Goal: Download file/media

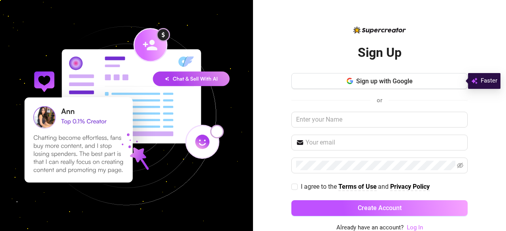
click at [410, 224] on link "Log In" at bounding box center [414, 227] width 16 height 7
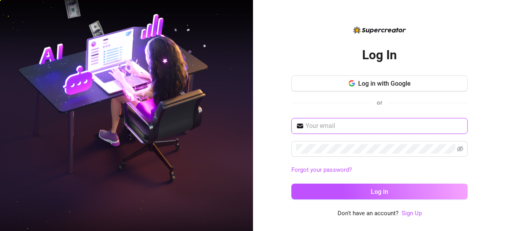
click at [339, 121] on input "text" at bounding box center [383, 125] width 157 height 9
paste input "[EMAIL_ADDRESS][DOMAIN_NAME]"
type input "[EMAIL_ADDRESS][DOMAIN_NAME]"
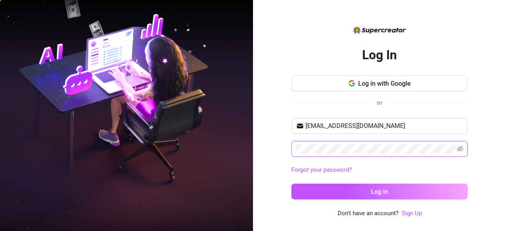
click at [291, 184] on button "Log in" at bounding box center [379, 192] width 176 height 16
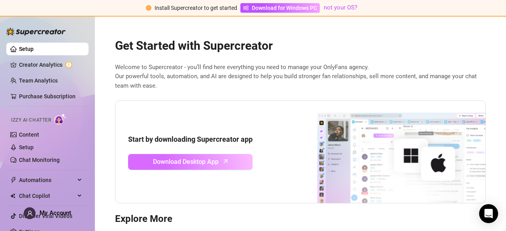
click at [167, 158] on span "Download Desktop App" at bounding box center [186, 162] width 66 height 10
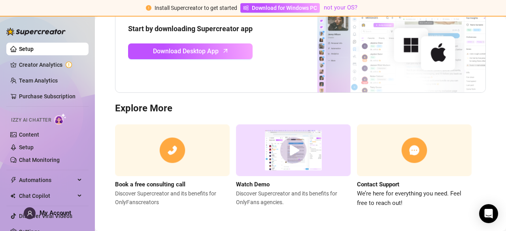
scroll to position [9, 0]
